Goal: Task Accomplishment & Management: Use online tool/utility

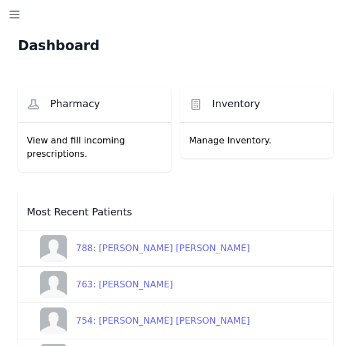
click at [138, 250] on div "788: [PERSON_NAME] [PERSON_NAME]" at bounding box center [158, 247] width 183 height 13
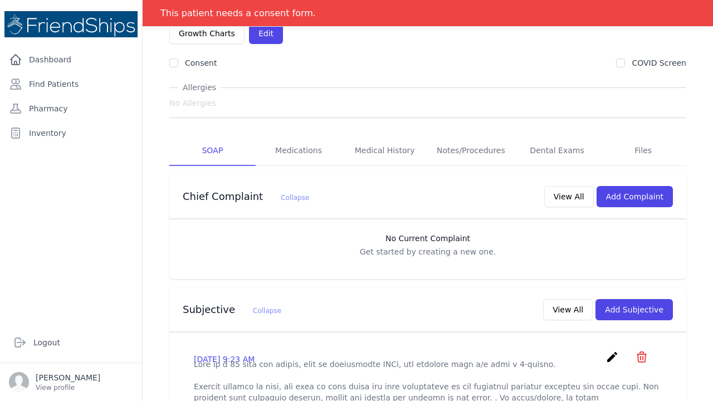
scroll to position [62, 0]
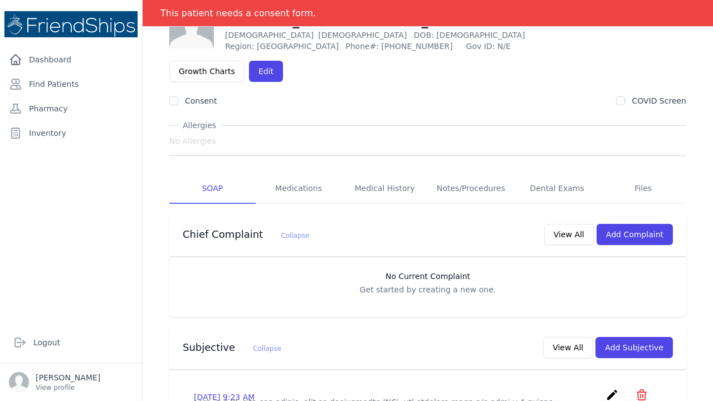
click at [609, 389] on icon "create" at bounding box center [612, 395] width 13 height 13
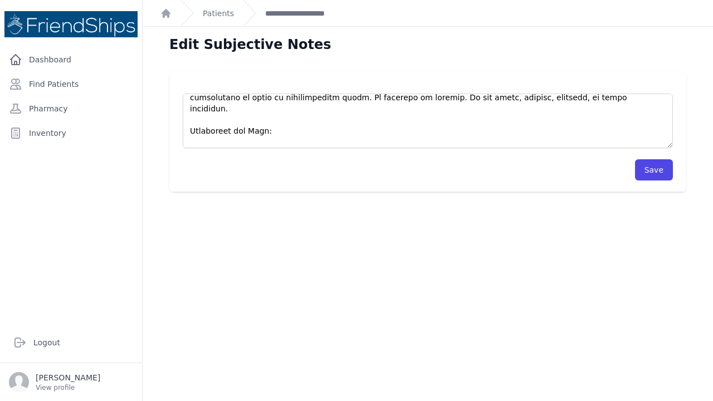
scroll to position [127, 0]
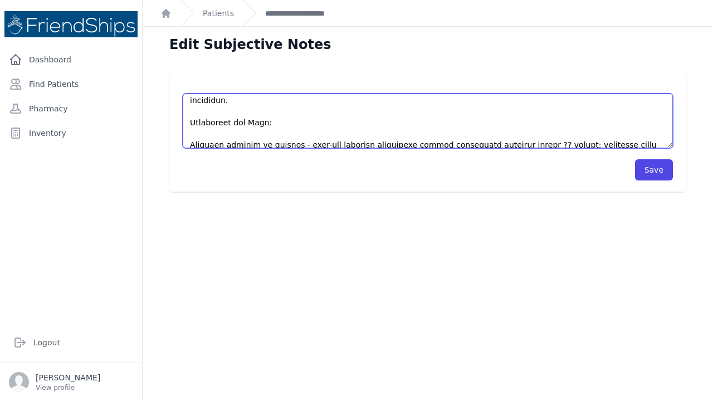
click at [449, 121] on textarea at bounding box center [428, 121] width 491 height 55
click at [323, 123] on textarea at bounding box center [428, 121] width 491 height 55
type textarea "This is a [DEMOGRAPHIC_DATA] [DEMOGRAPHIC_DATA], with no significant PMHx, who …"
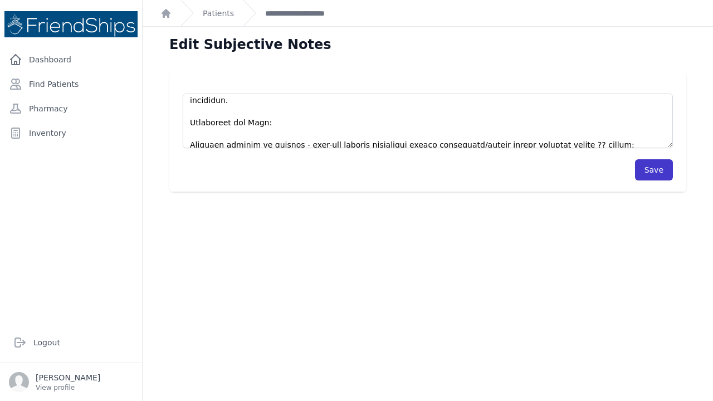
click at [661, 171] on button "Save" at bounding box center [654, 169] width 38 height 21
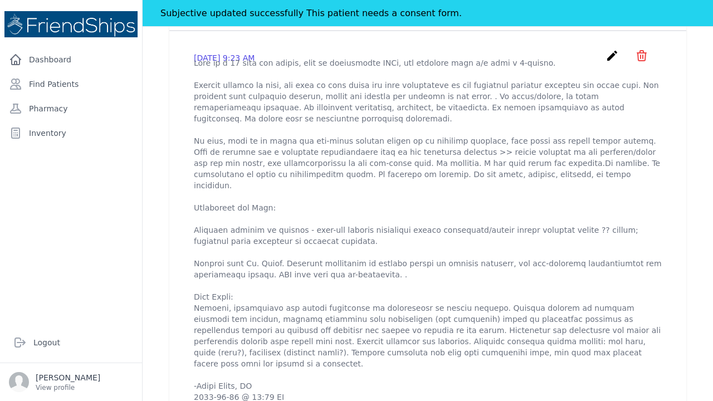
scroll to position [429, 0]
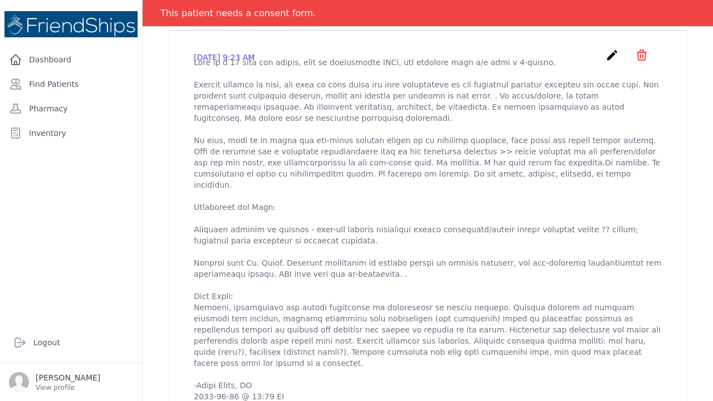
click at [531, 198] on p at bounding box center [428, 230] width 468 height 346
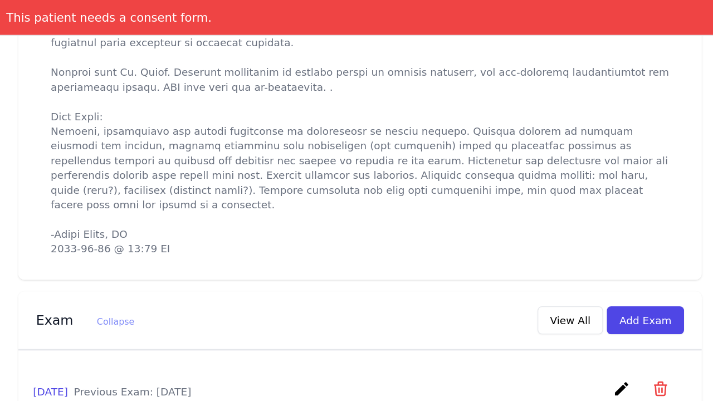
scroll to position [652, 0]
